Goal: Task Accomplishment & Management: Manage account settings

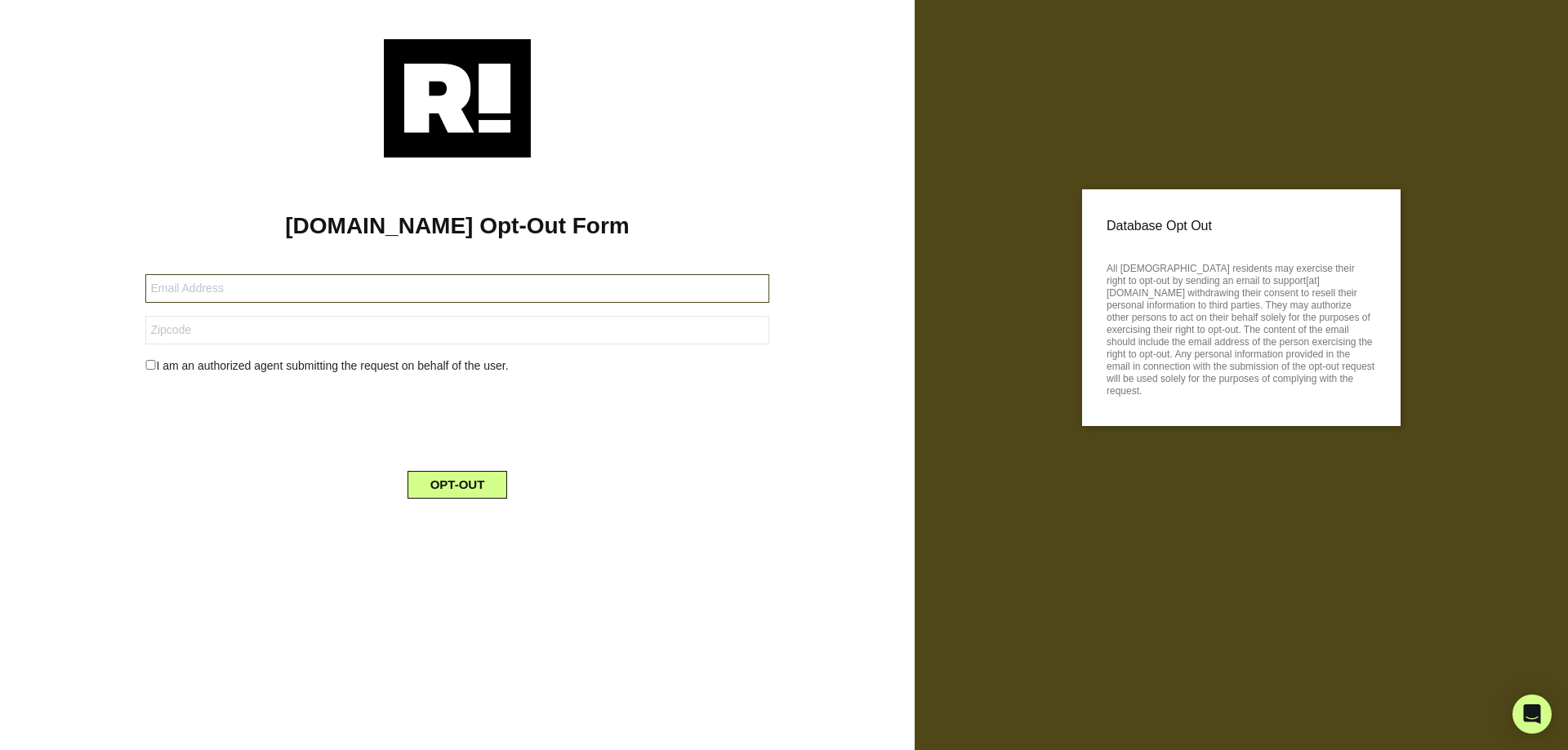
click at [318, 291] on input "text" at bounding box center [457, 288] width 623 height 29
type input "[EMAIL_ADDRESS][DOMAIN_NAME]"
click at [452, 484] on button "OPT-OUT" at bounding box center [458, 484] width 101 height 28
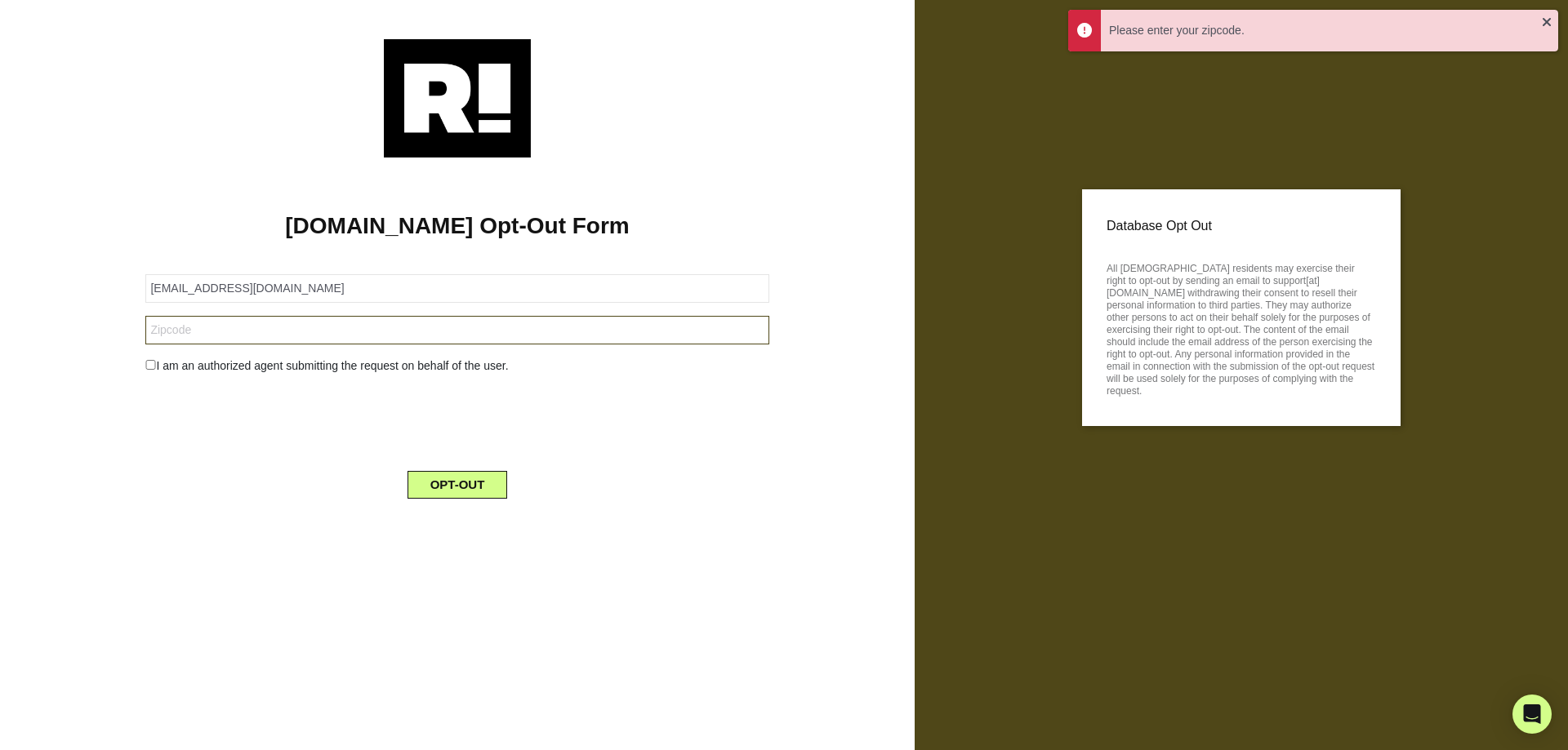
click at [298, 321] on input "text" at bounding box center [457, 330] width 623 height 29
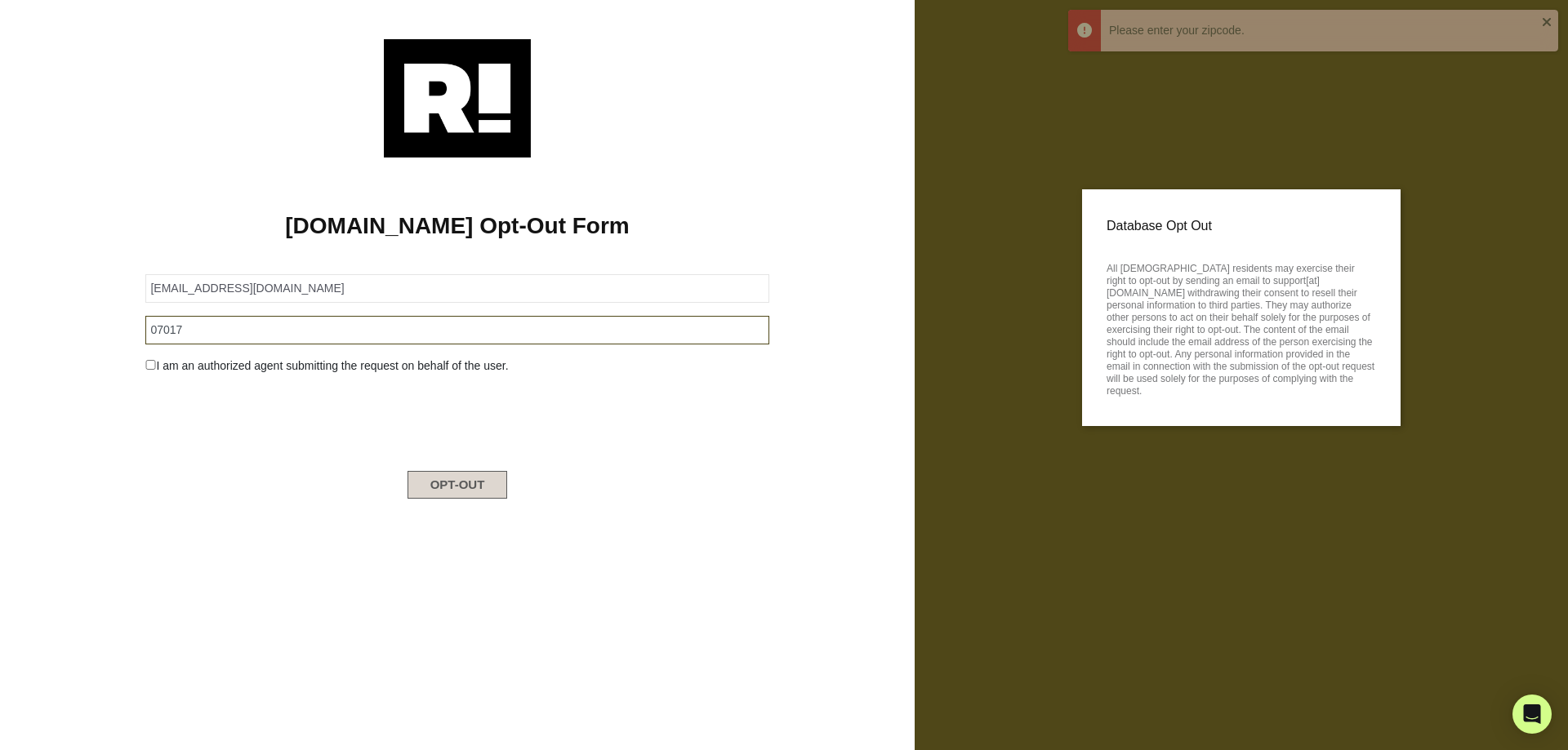
type input "07017"
click at [449, 490] on button "OPT-OUT" at bounding box center [458, 484] width 101 height 28
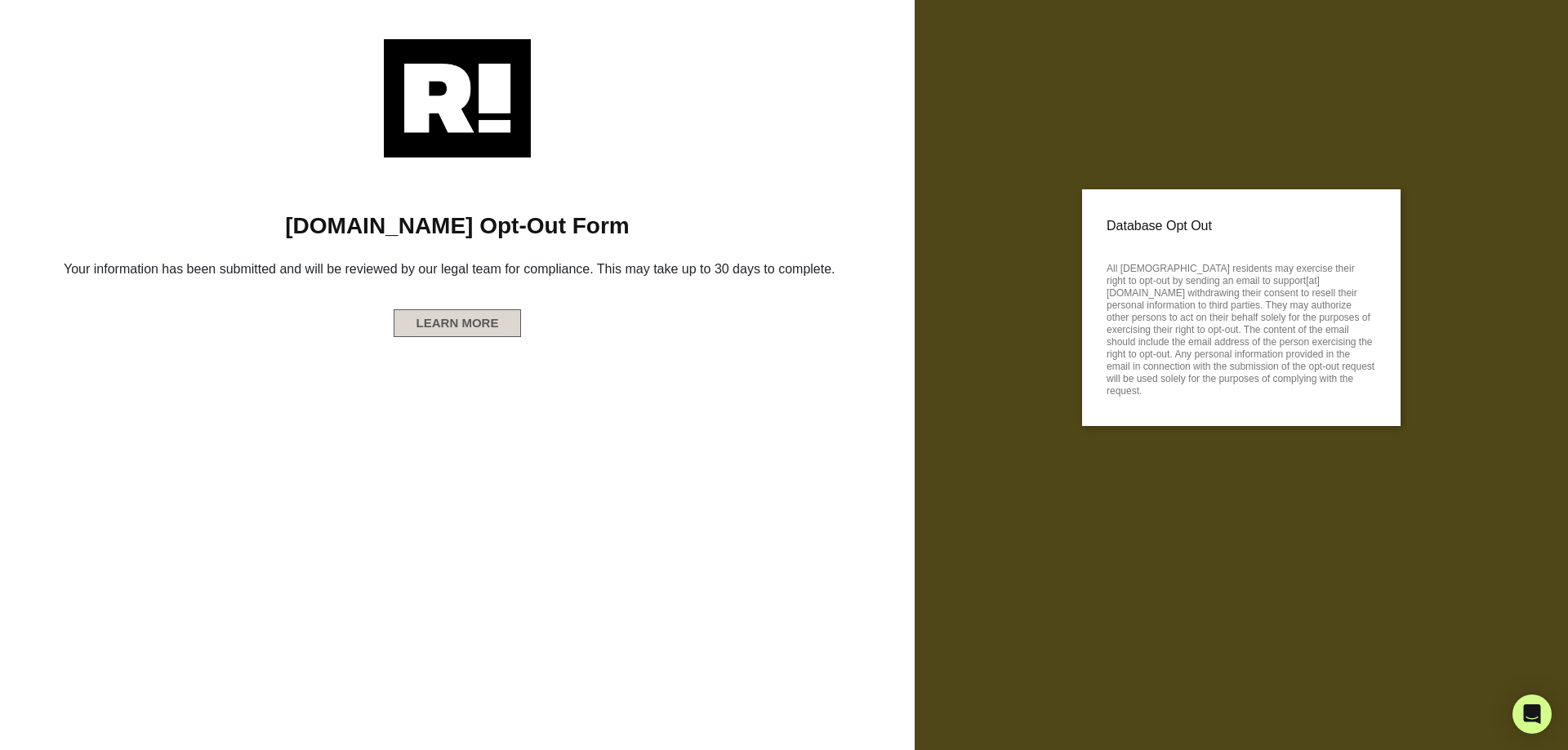
click at [445, 337] on button "LEARN MORE" at bounding box center [458, 324] width 128 height 28
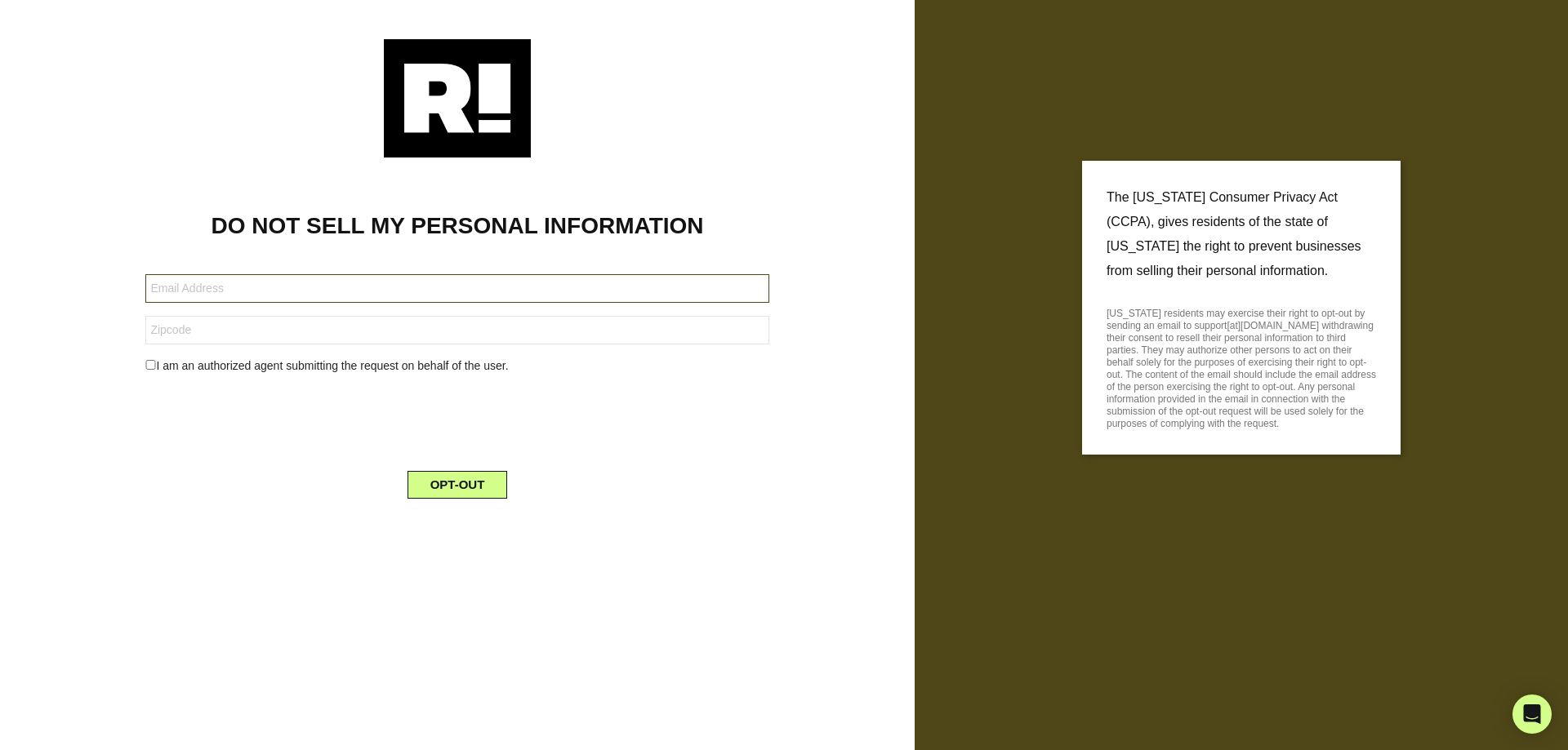
click at [362, 288] on input "text" at bounding box center [457, 288] width 623 height 29
type input "[EMAIL_ADDRESS][DOMAIN_NAME]"
click at [338, 333] on input "text" at bounding box center [457, 330] width 623 height 29
type input "07017"
click at [461, 485] on button "OPT-OUT" at bounding box center [458, 484] width 101 height 28
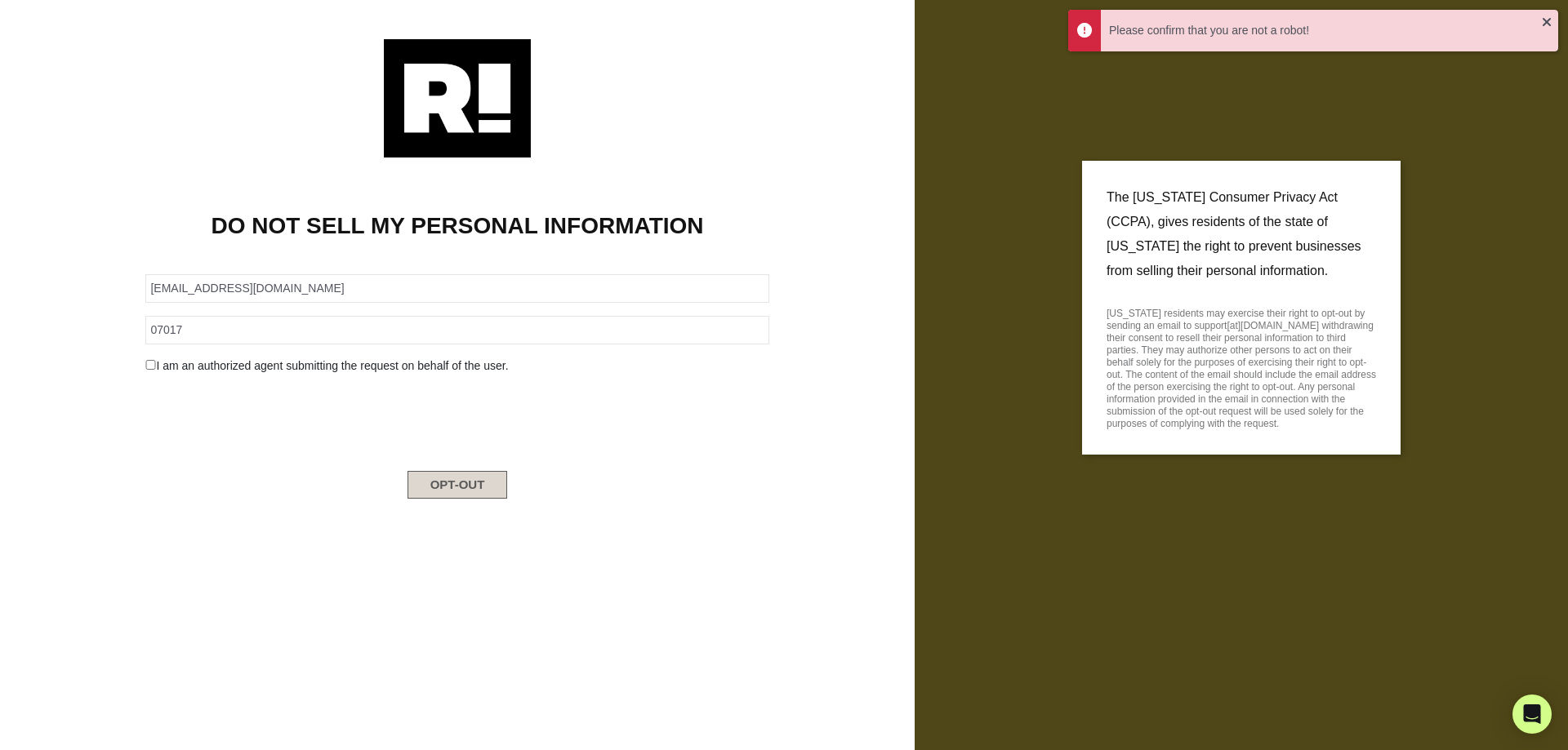
click at [467, 485] on button "OPT-OUT" at bounding box center [458, 484] width 101 height 28
